Goal: Task Accomplishment & Management: Manage account settings

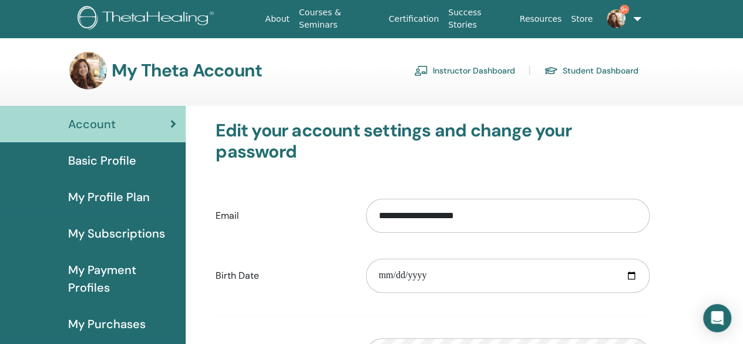
click at [432, 67] on link "Instructor Dashboard" at bounding box center [464, 70] width 101 height 19
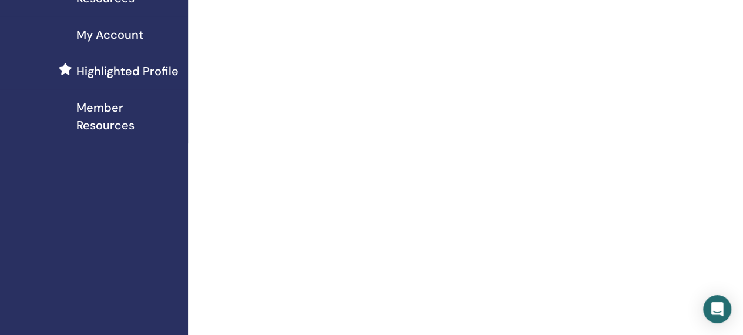
scroll to position [59, 0]
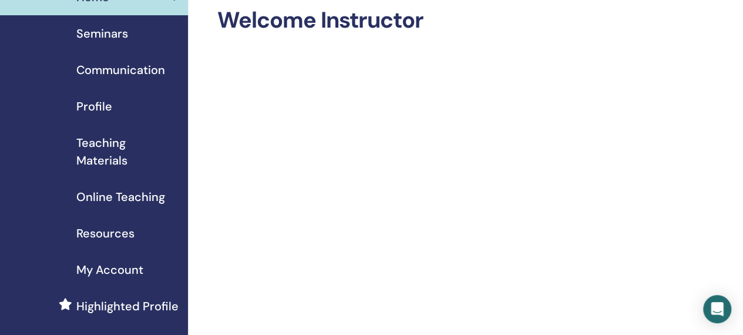
click at [107, 26] on span "Seminars" at bounding box center [102, 34] width 52 height 18
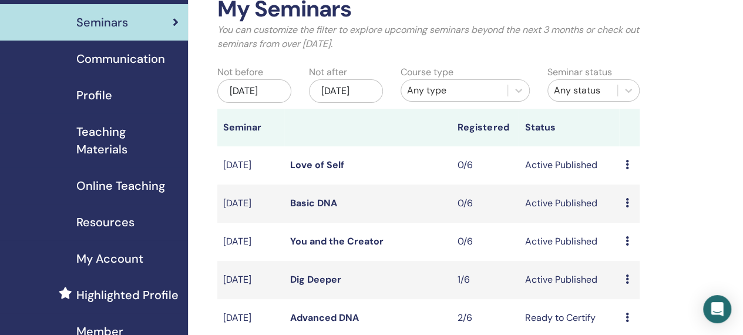
scroll to position [59, 0]
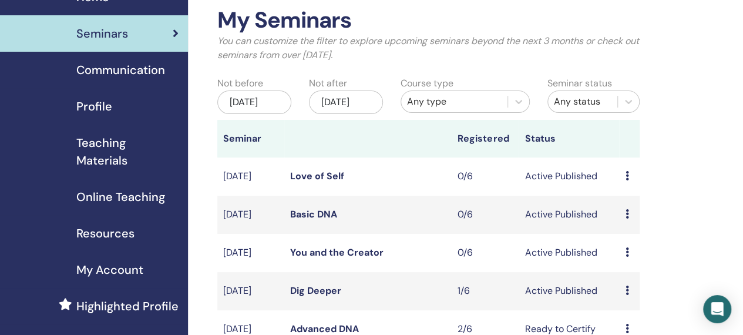
click at [103, 160] on span "Teaching Materials" at bounding box center [127, 151] width 102 height 35
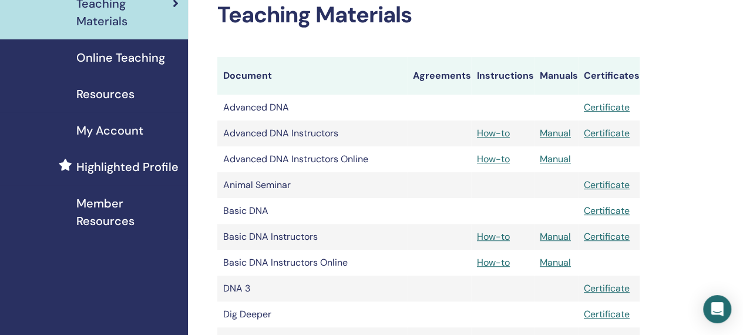
scroll to position [353, 0]
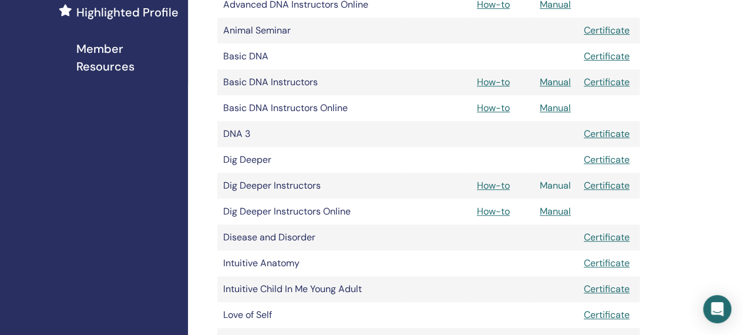
click at [561, 183] on link "Manual" at bounding box center [555, 185] width 31 height 12
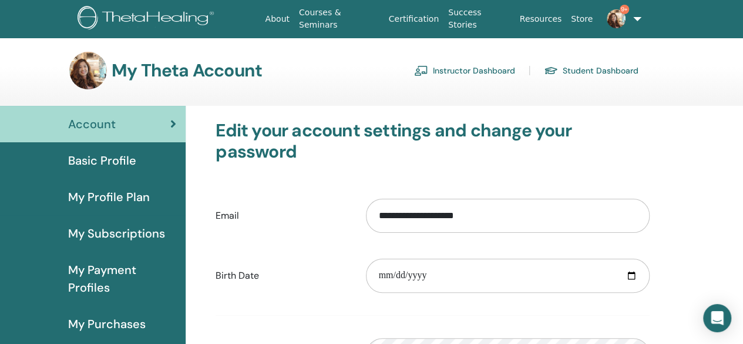
click at [441, 75] on link "Instructor Dashboard" at bounding box center [464, 70] width 101 height 19
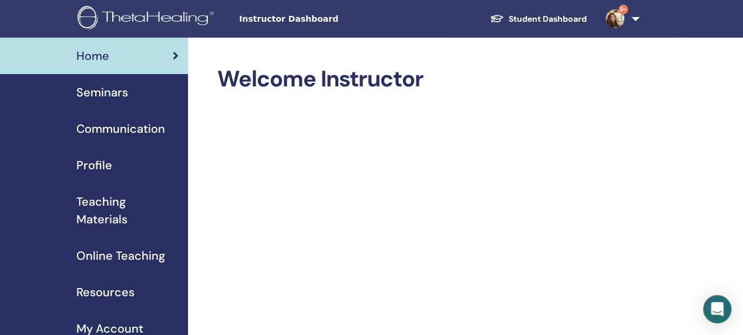
click at [113, 92] on span "Seminars" at bounding box center [102, 92] width 52 height 18
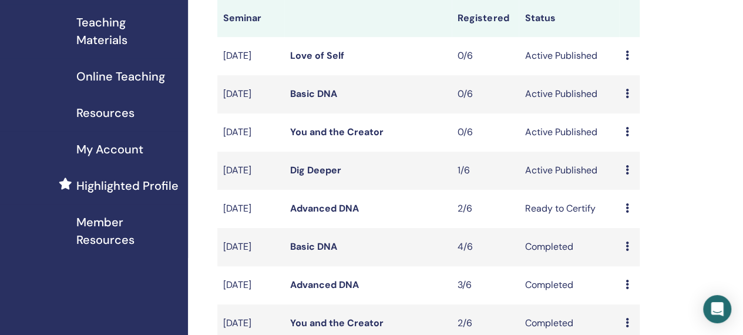
scroll to position [118, 0]
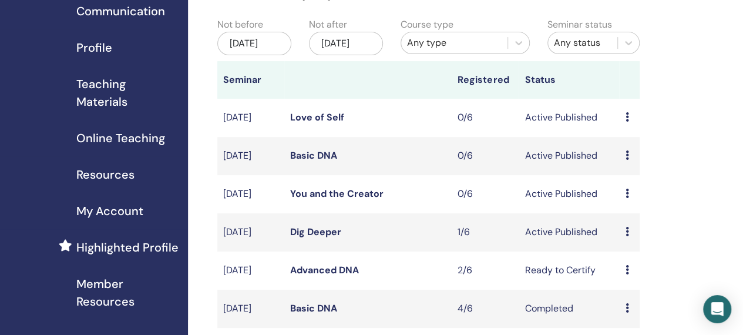
click at [629, 274] on icon at bounding box center [627, 269] width 4 height 9
click at [629, 297] on link "Preview" at bounding box center [630, 297] width 33 height 12
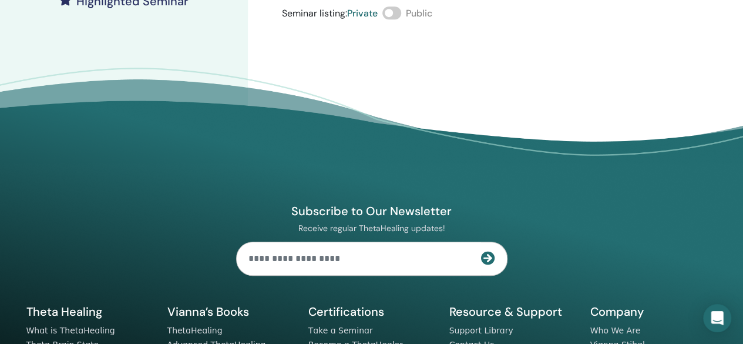
scroll to position [59, 0]
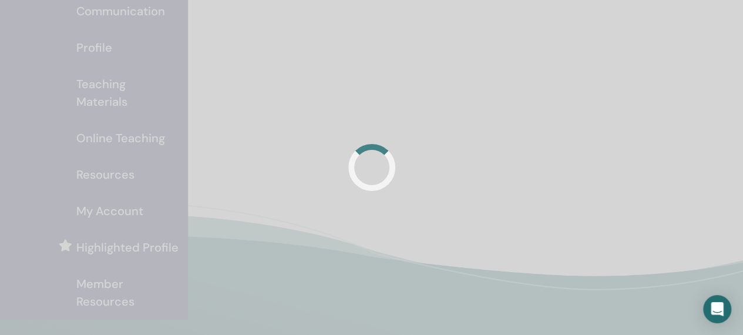
scroll to position [118, 0]
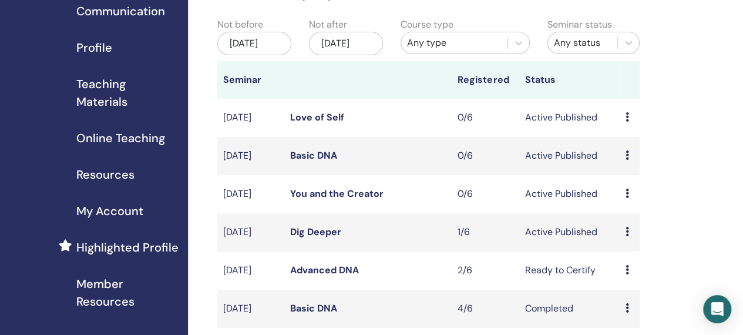
click at [300, 276] on link "Advanced DNA" at bounding box center [324, 270] width 69 height 12
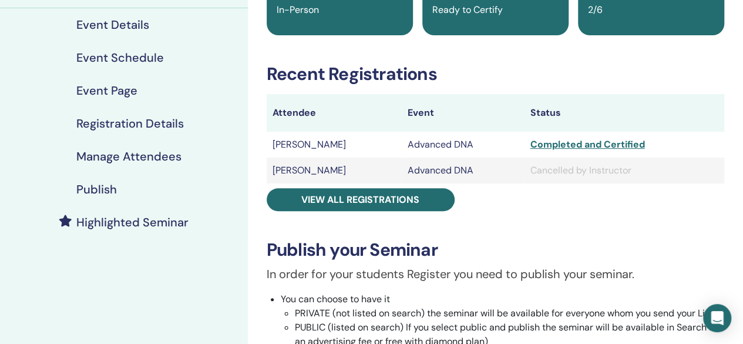
scroll to position [118, 0]
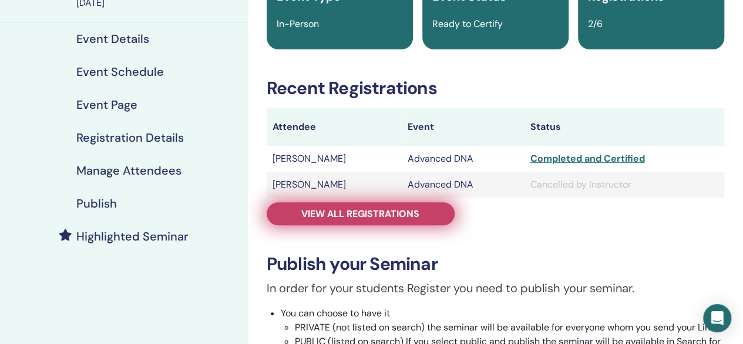
click at [326, 219] on span "View all registrations" at bounding box center [360, 213] width 118 height 12
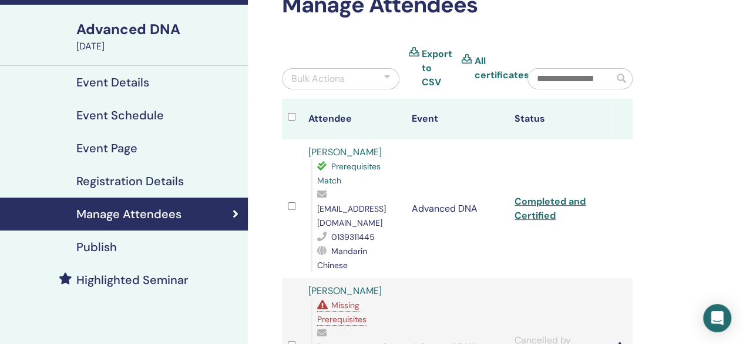
scroll to position [59, 0]
